Goal: Transaction & Acquisition: Obtain resource

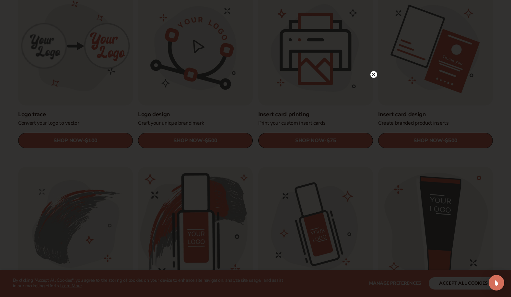
scroll to position [241, 0]
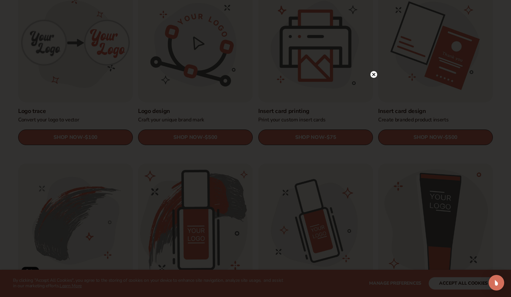
click at [371, 74] on circle at bounding box center [373, 74] width 7 height 7
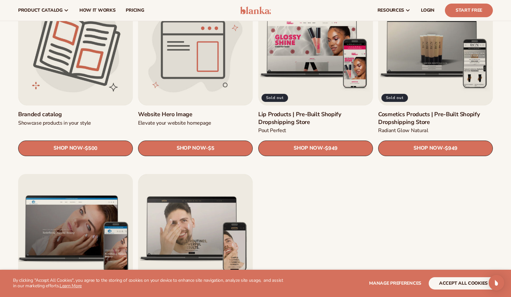
scroll to position [764, 0]
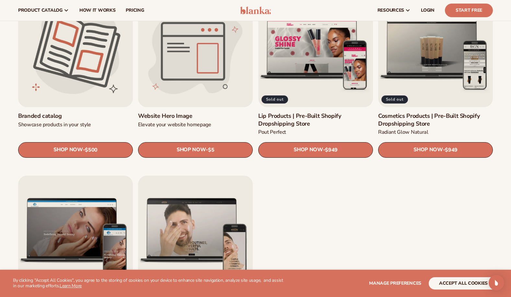
click at [458, 282] on button "accept all cookies" at bounding box center [463, 283] width 69 height 12
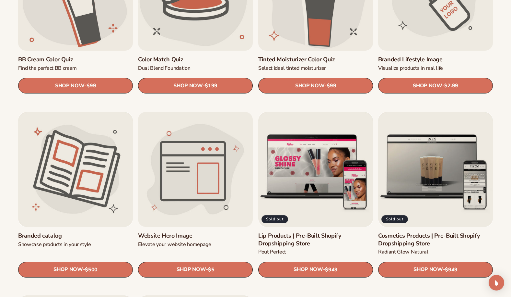
scroll to position [645, 0]
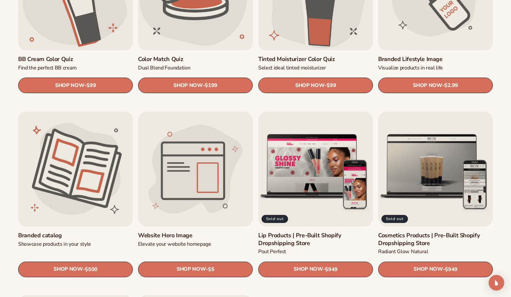
click at [77, 231] on link "Branded catalog" at bounding box center [75, 234] width 115 height 7
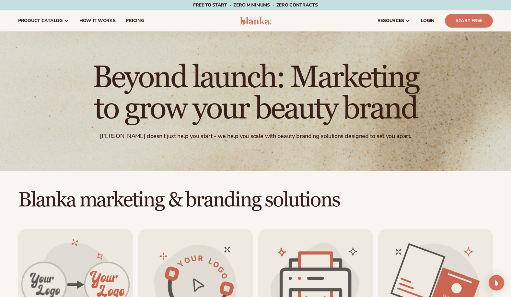
scroll to position [0, 0]
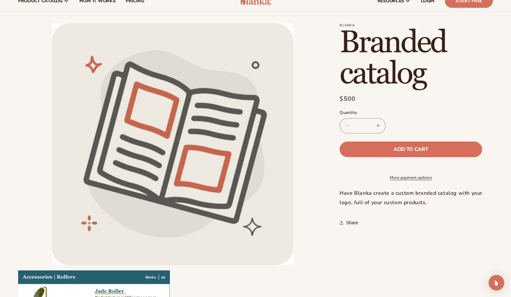
scroll to position [19, 0]
